Goal: Book appointment/travel/reservation

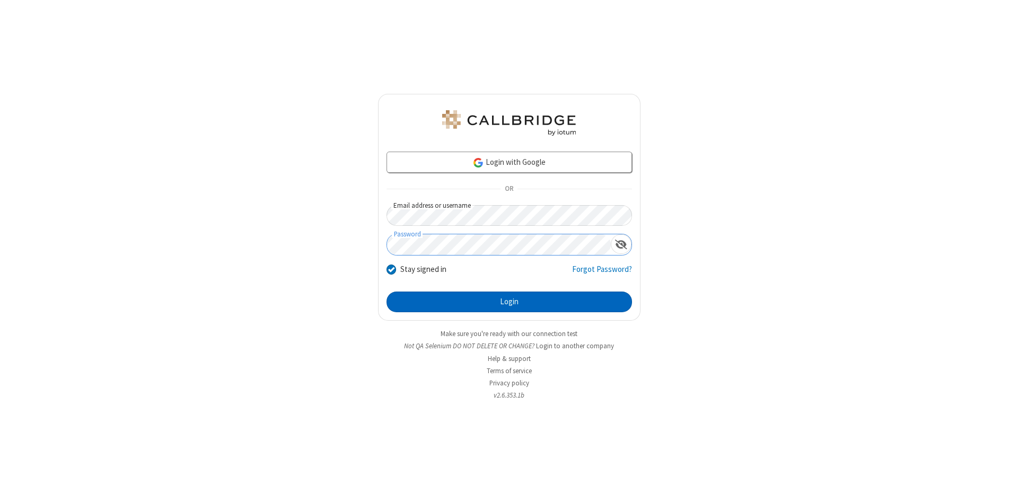
click at [509, 302] on button "Login" at bounding box center [510, 302] width 246 height 21
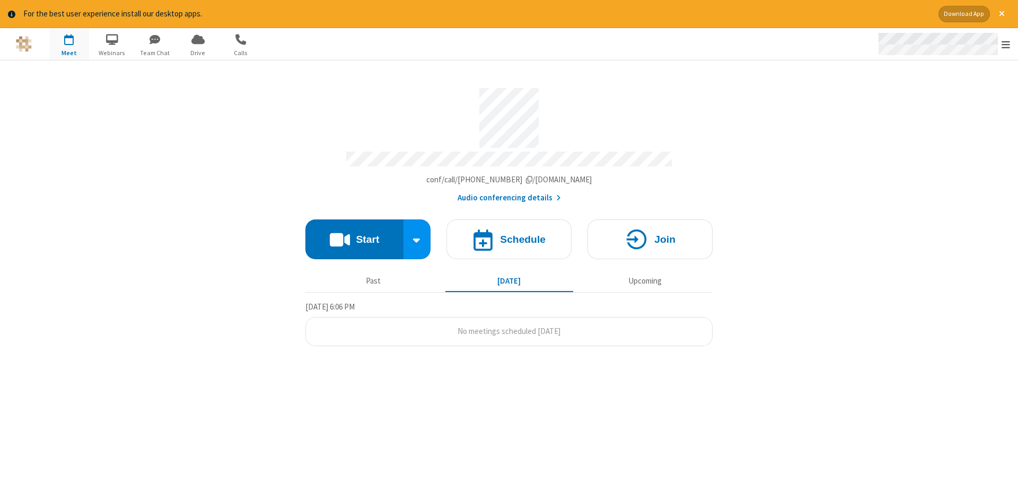
click at [1006, 45] on span "Open menu" at bounding box center [1006, 44] width 8 height 11
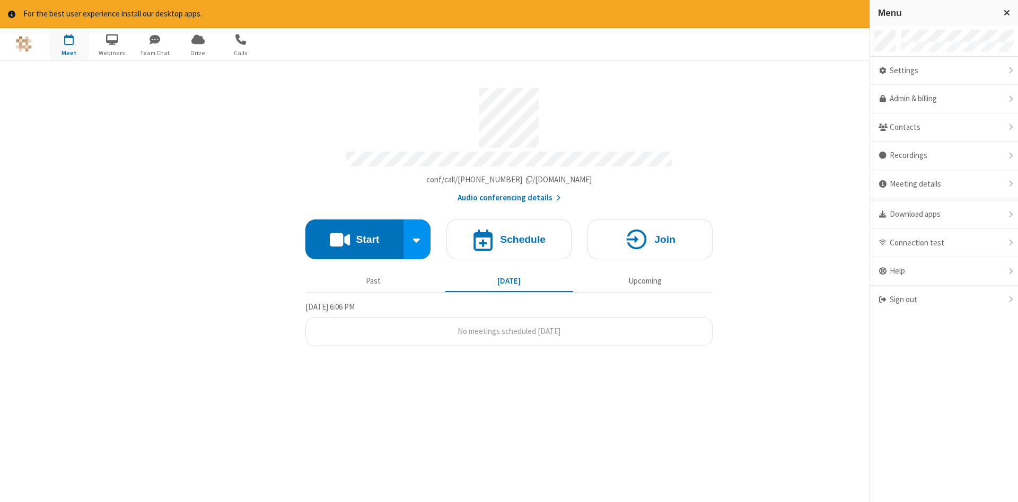
click at [69, 43] on span "button" at bounding box center [69, 39] width 40 height 18
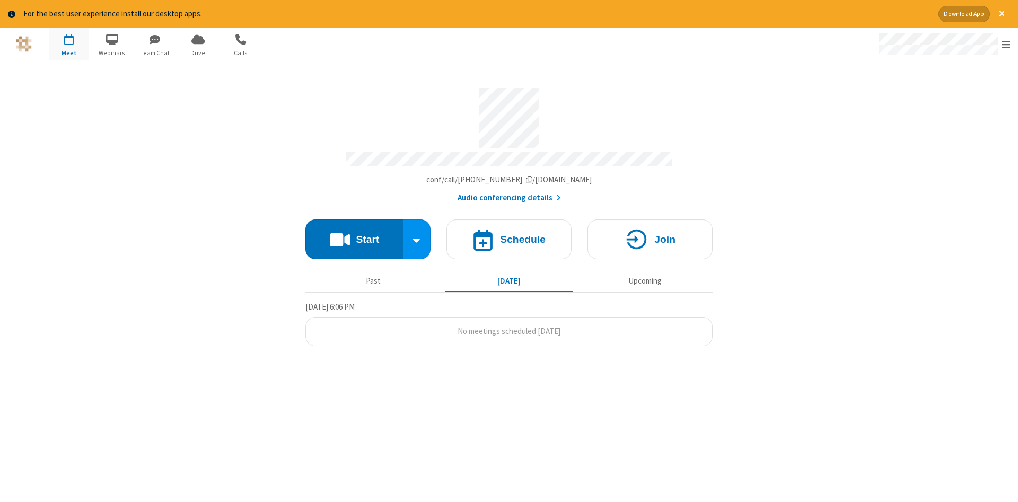
click at [69, 43] on span "button" at bounding box center [69, 39] width 40 height 18
click at [509, 235] on h4 "Schedule" at bounding box center [523, 239] width 46 height 10
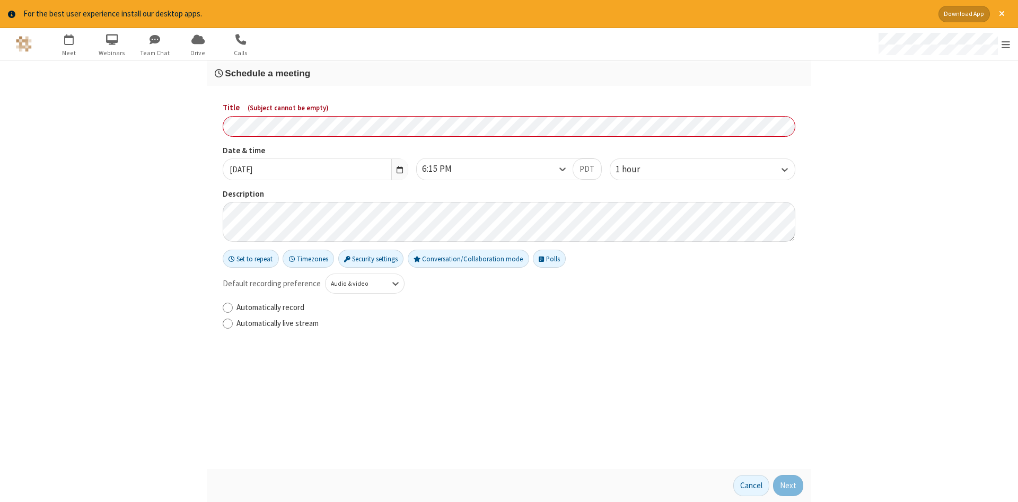
click at [509, 73] on h3 "Schedule a meeting" at bounding box center [509, 73] width 589 height 10
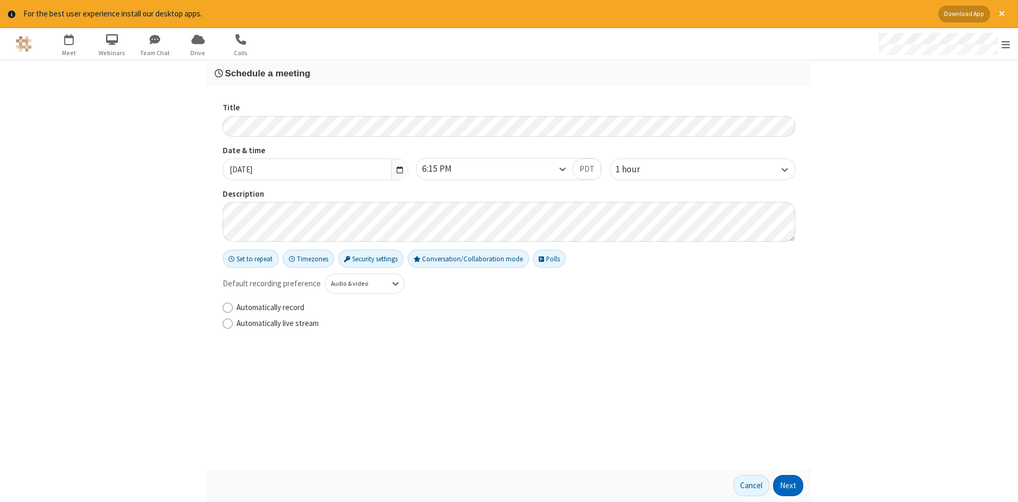
click at [789, 486] on button "Next" at bounding box center [788, 485] width 30 height 21
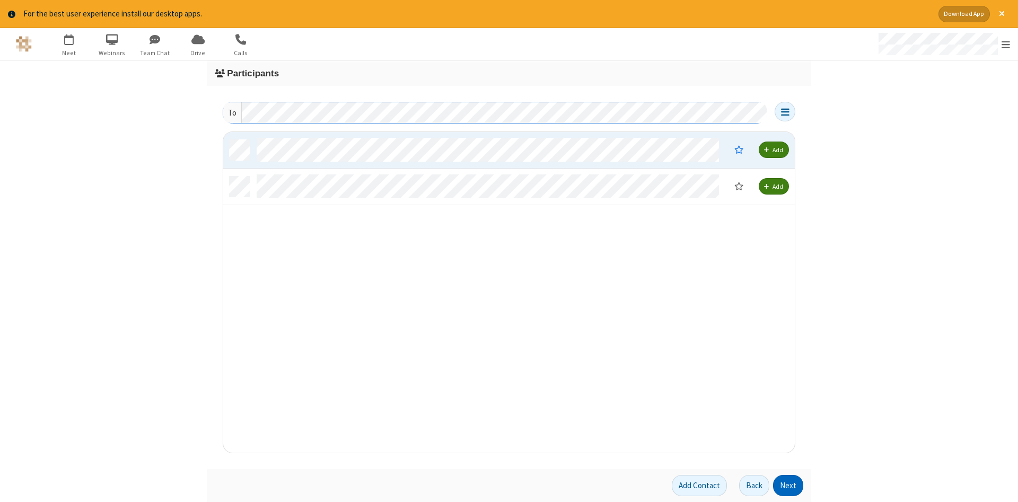
click at [789, 486] on button "Next" at bounding box center [788, 485] width 30 height 21
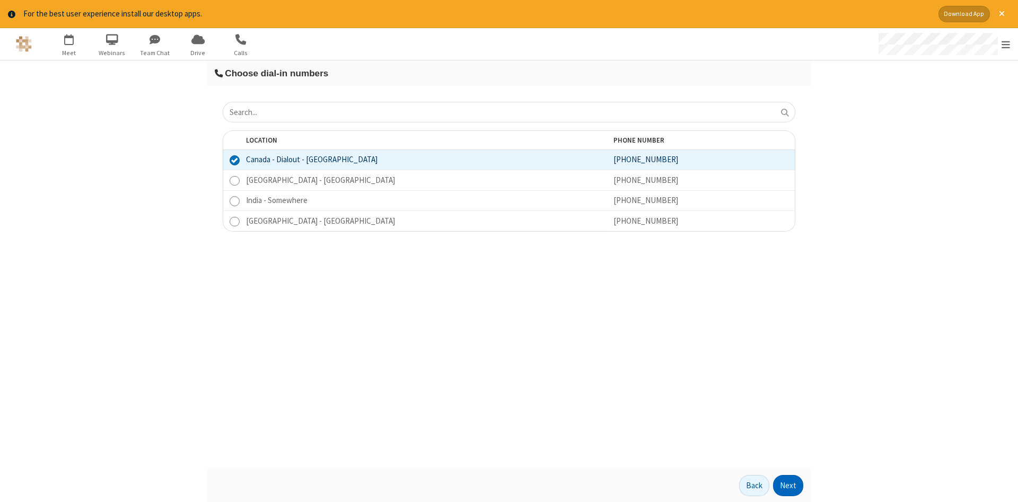
click at [789, 486] on button "Next" at bounding box center [788, 485] width 30 height 21
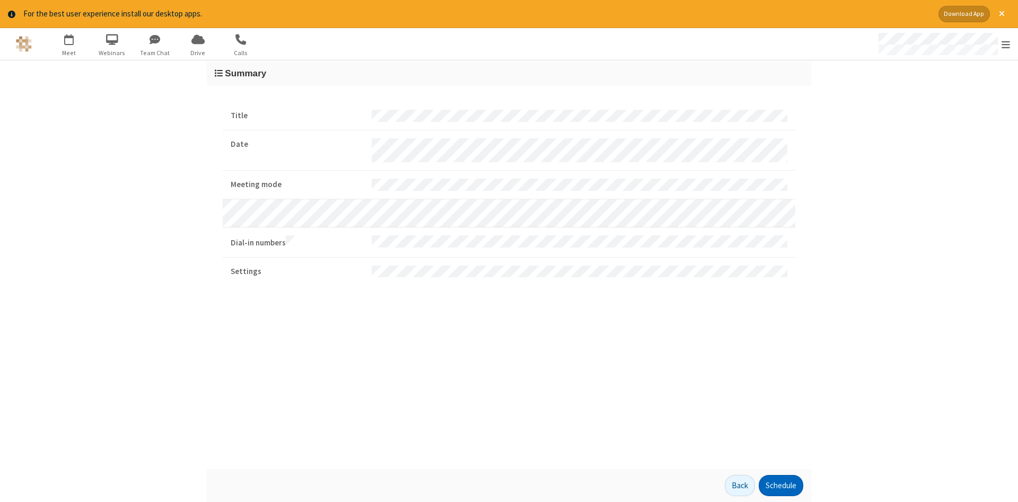
click at [781, 486] on button "Schedule" at bounding box center [781, 485] width 45 height 21
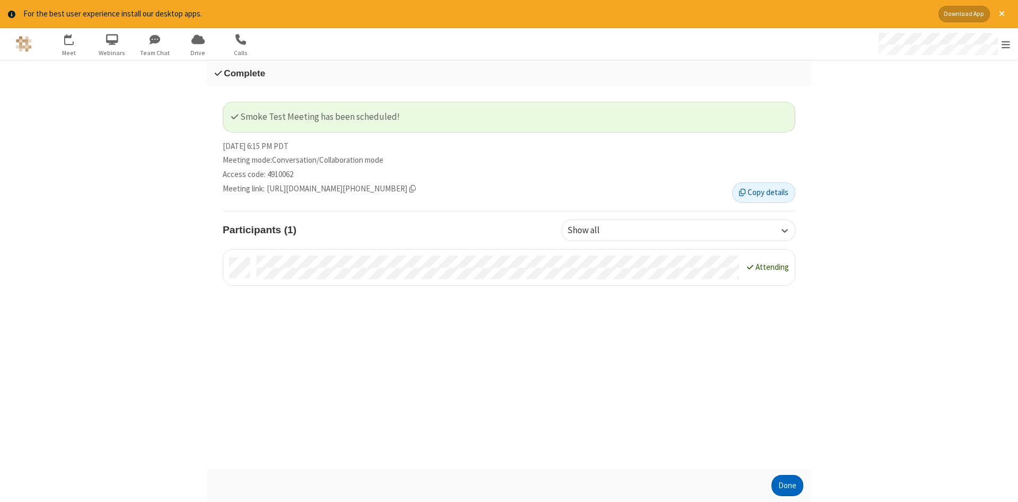
click at [788, 486] on button "Done" at bounding box center [788, 485] width 32 height 21
